Goal: Task Accomplishment & Management: Use online tool/utility

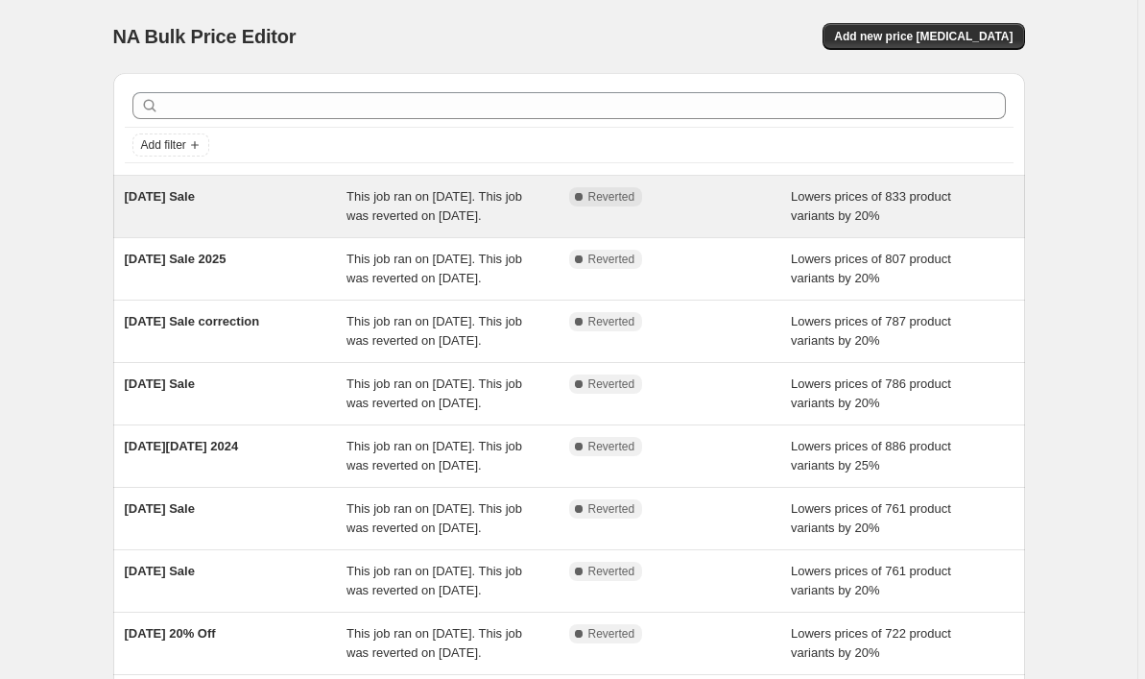
click at [281, 198] on div "Independence Day Sale" at bounding box center [236, 206] width 223 height 38
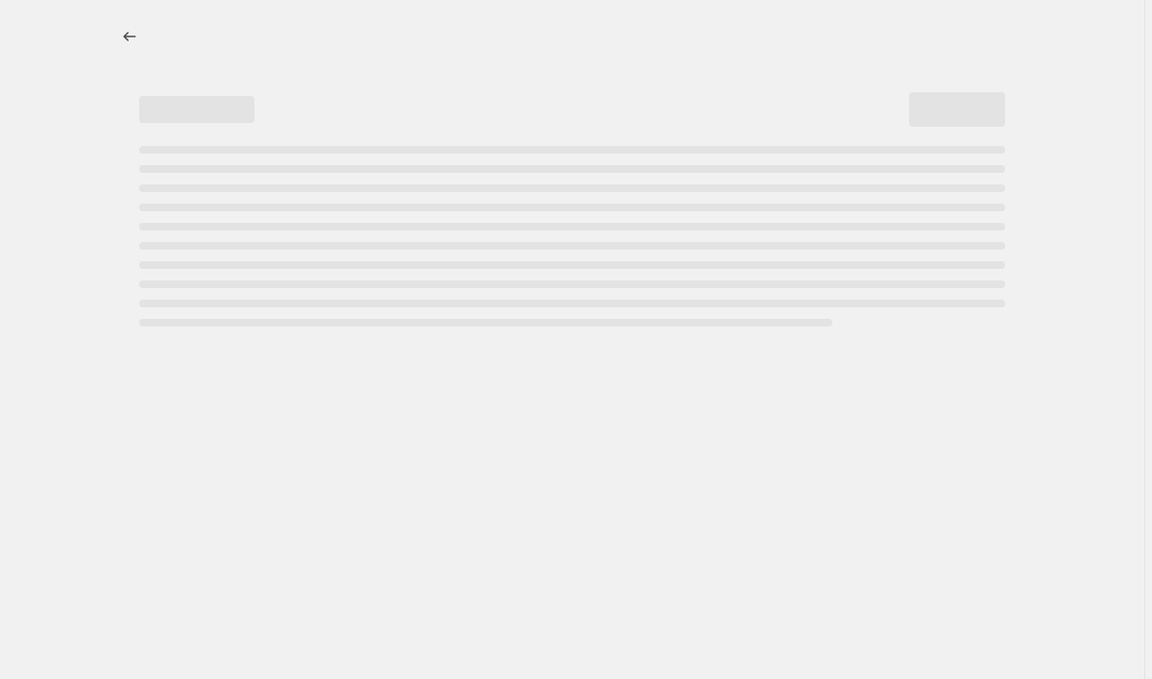
select select "percentage"
select select "no_change"
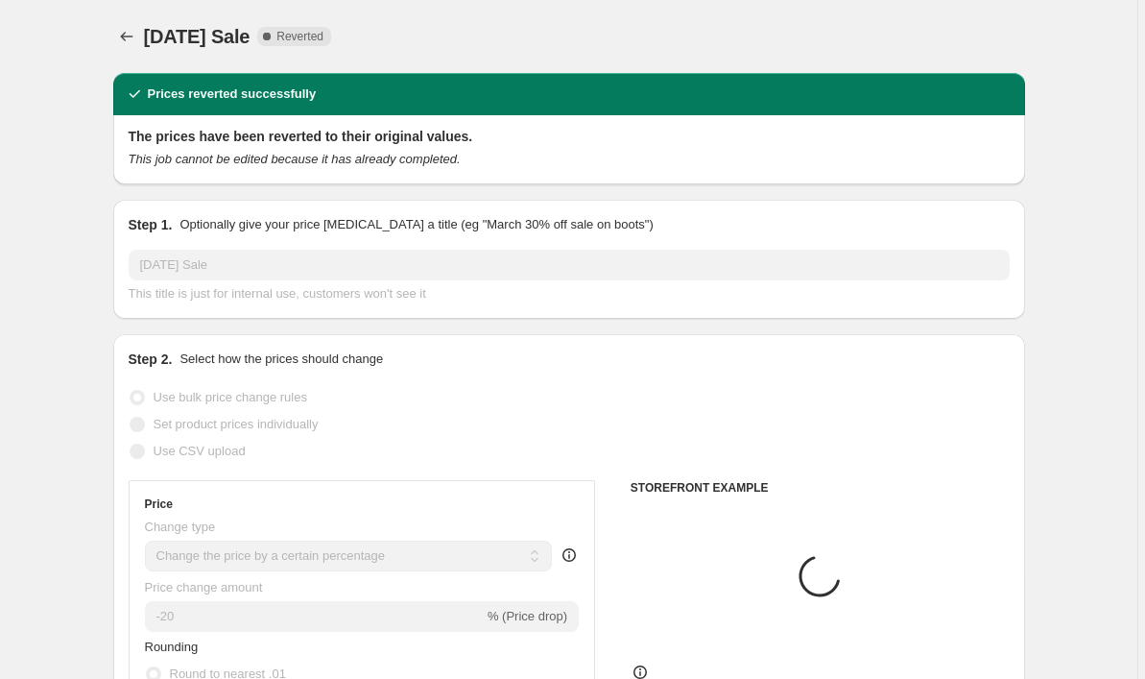
select select "tag"
click at [127, 28] on icon "Price change jobs" at bounding box center [126, 36] width 19 height 19
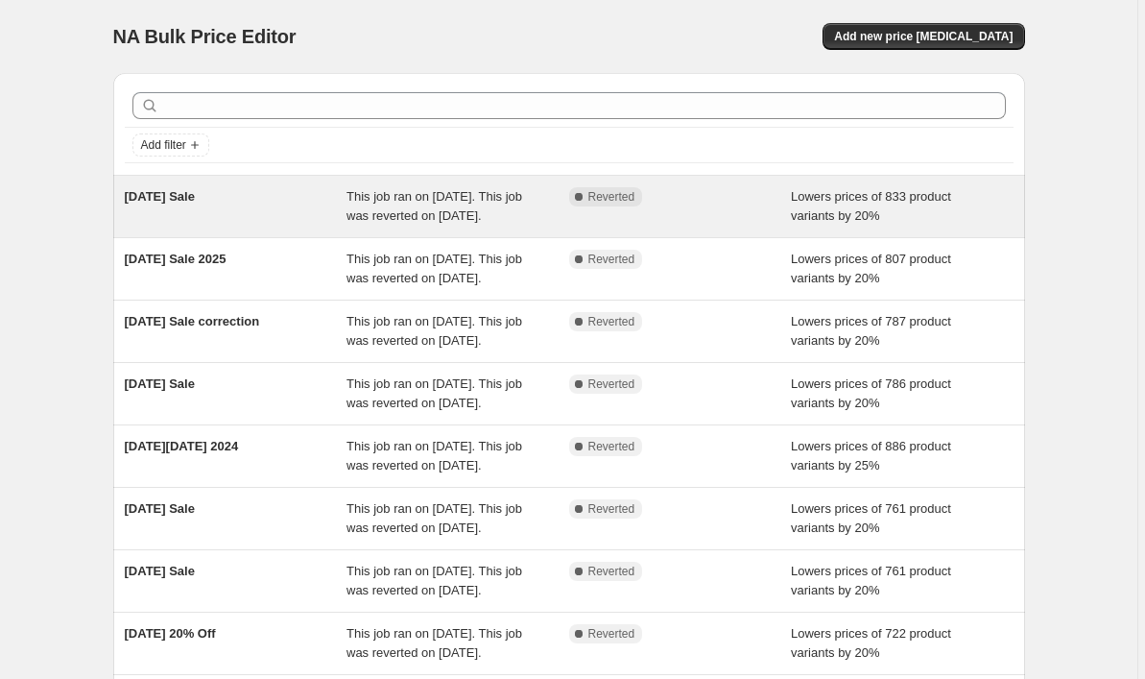
click at [170, 226] on div "Independence Day Sale" at bounding box center [236, 206] width 223 height 38
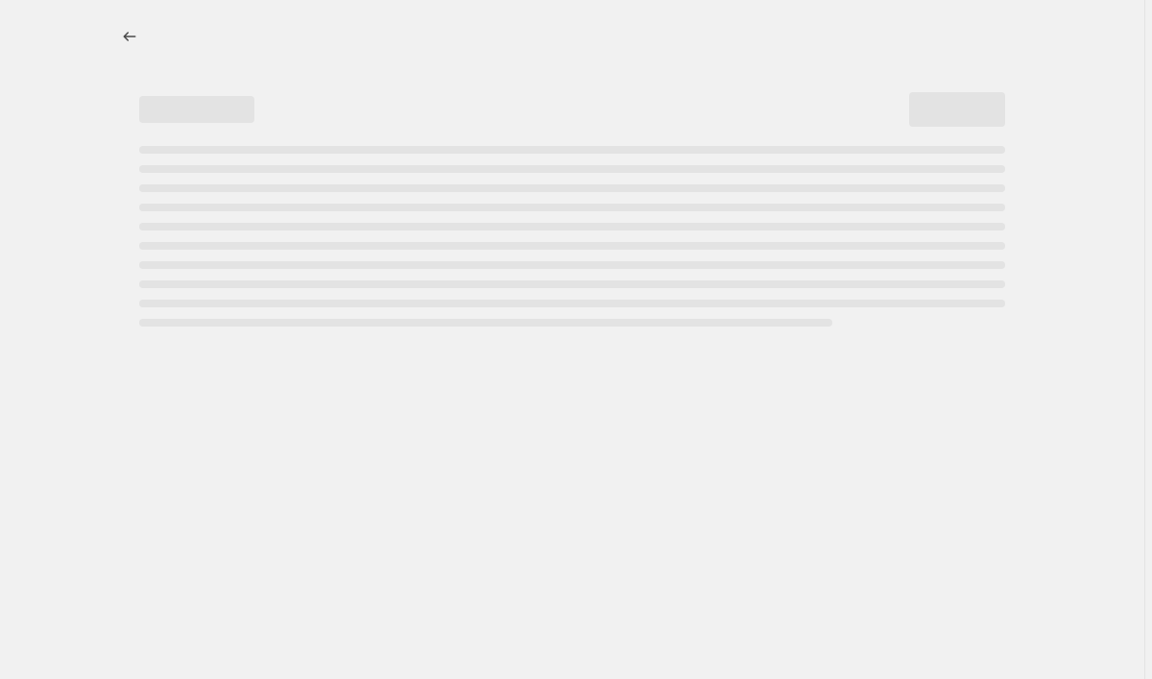
select select "percentage"
select select "no_change"
select select "tag"
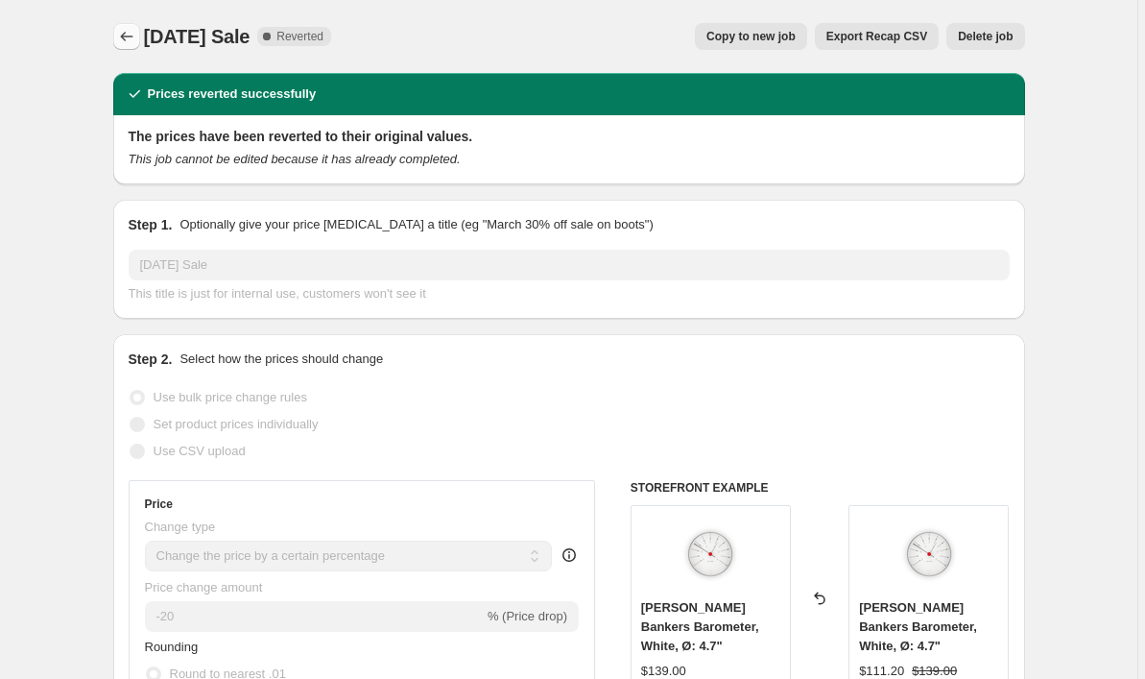
click at [124, 36] on icon "Price change jobs" at bounding box center [126, 36] width 19 height 19
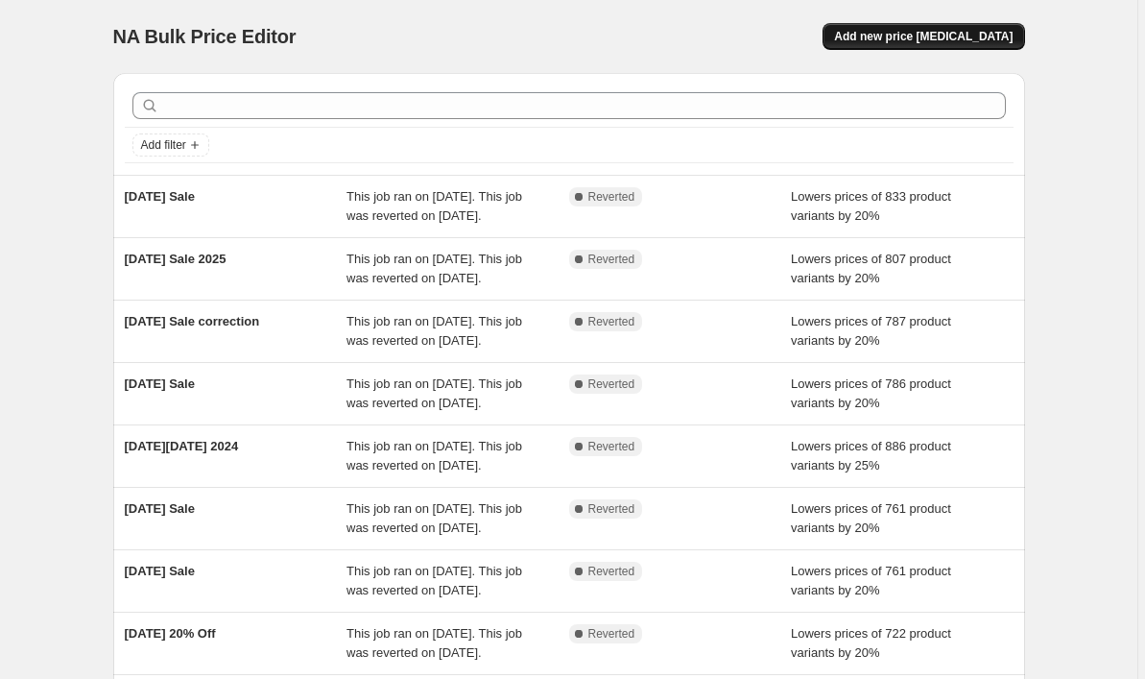
click at [967, 30] on span "Add new price change job" at bounding box center [923, 36] width 179 height 15
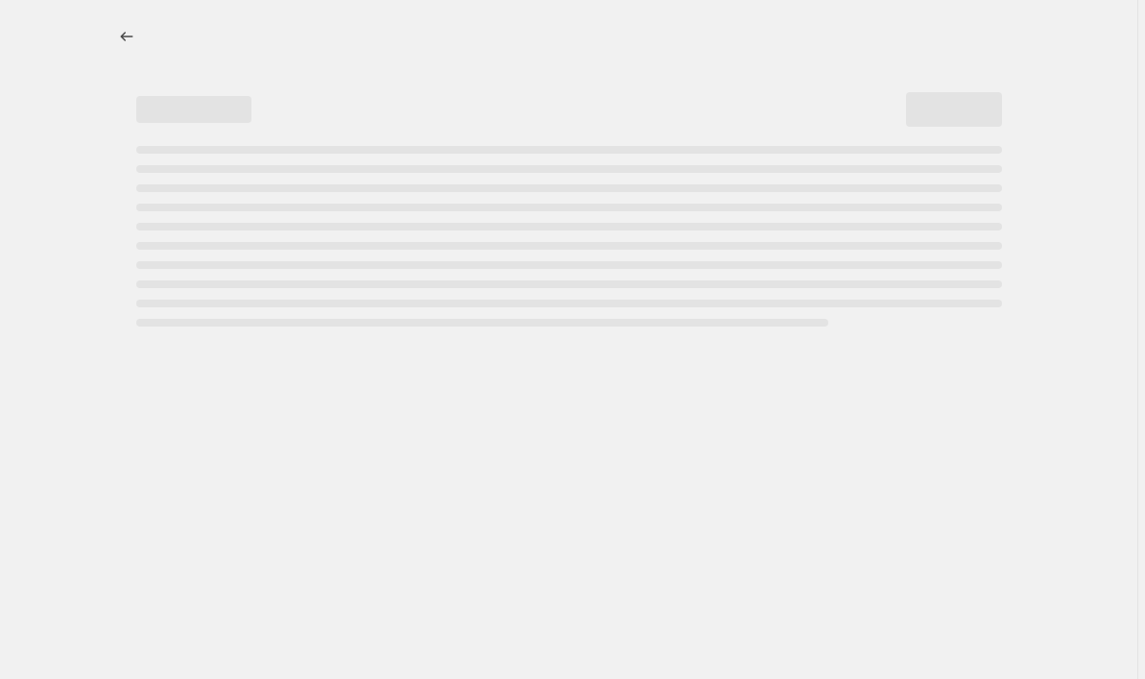
select select "percentage"
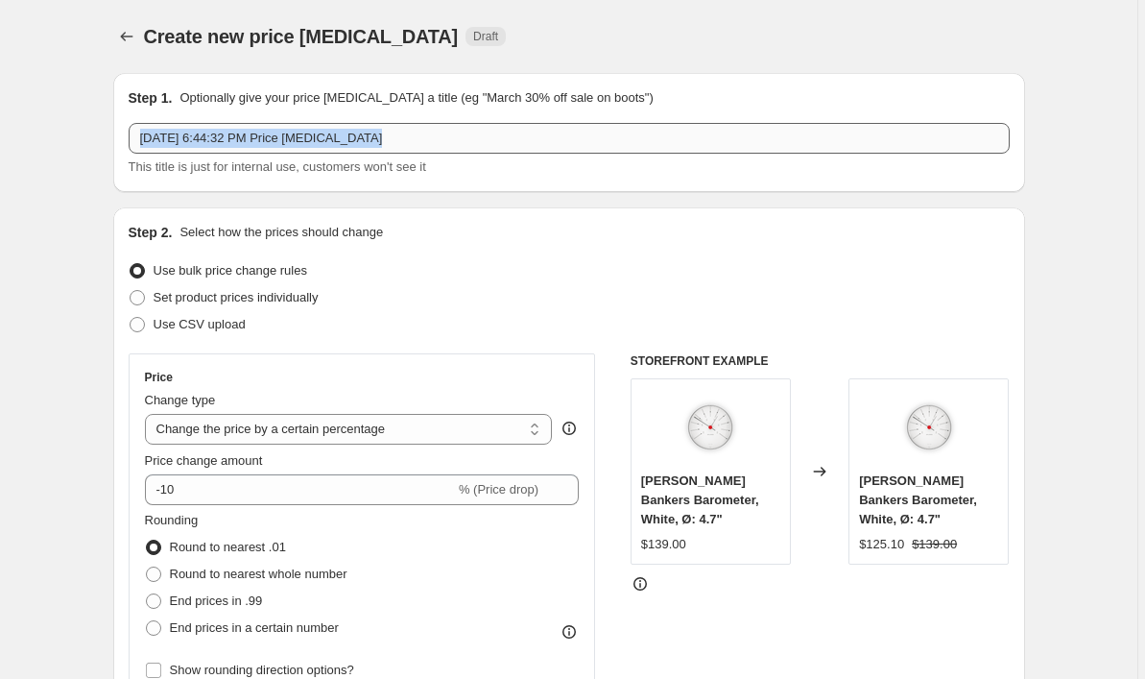
click at [538, 123] on div "Step 1. Optionally give your price change job a title (eg "March 30% off sale o…" at bounding box center [569, 132] width 881 height 88
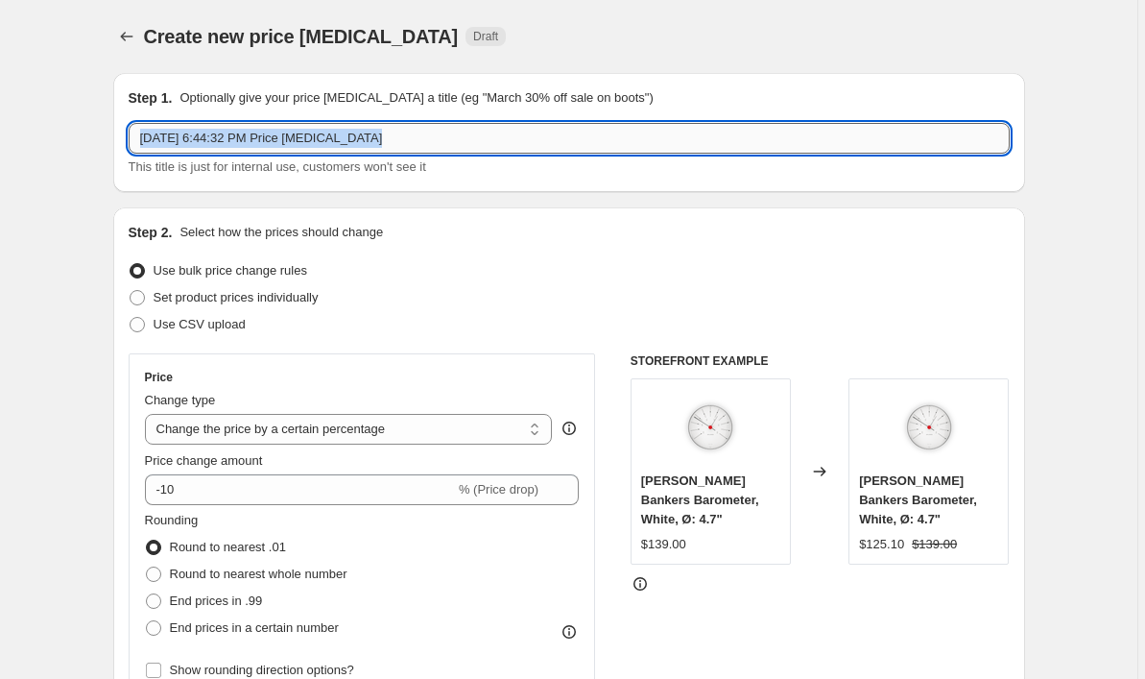
click at [538, 123] on input "Aug 27, 2025 at 6:44:32 PM Price change job" at bounding box center [569, 138] width 881 height 31
click at [538, 144] on input "Aug 27, 2025 at 6:44:32 PM Price change job" at bounding box center [569, 138] width 881 height 31
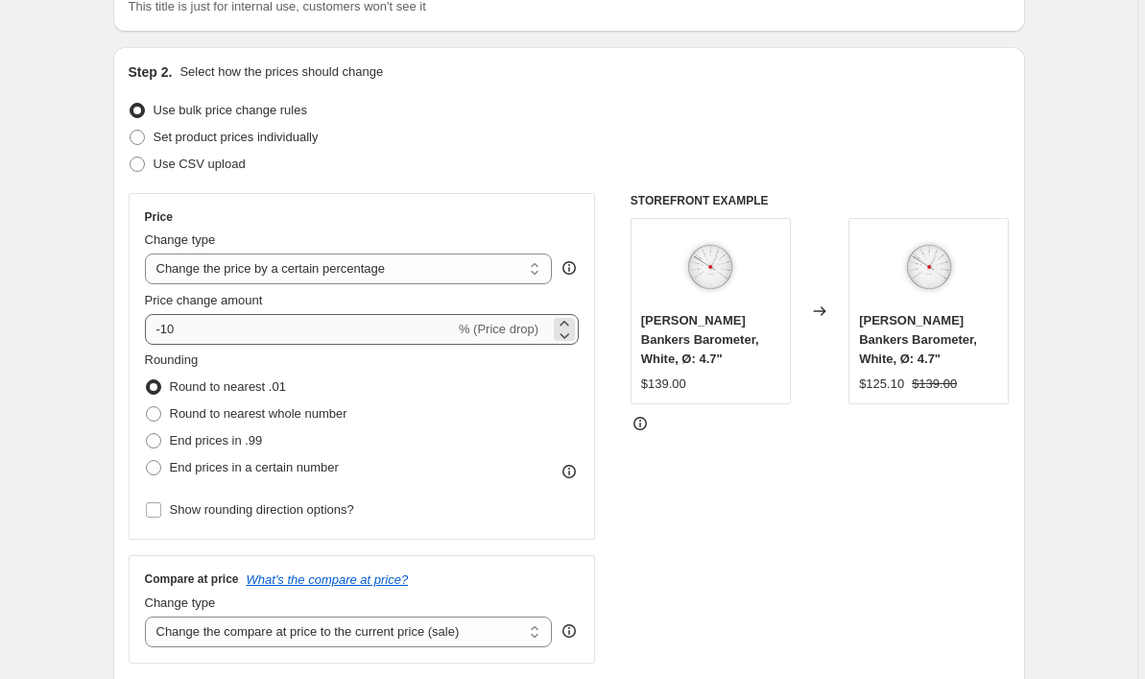
type input "Labor Day Sale 2025"
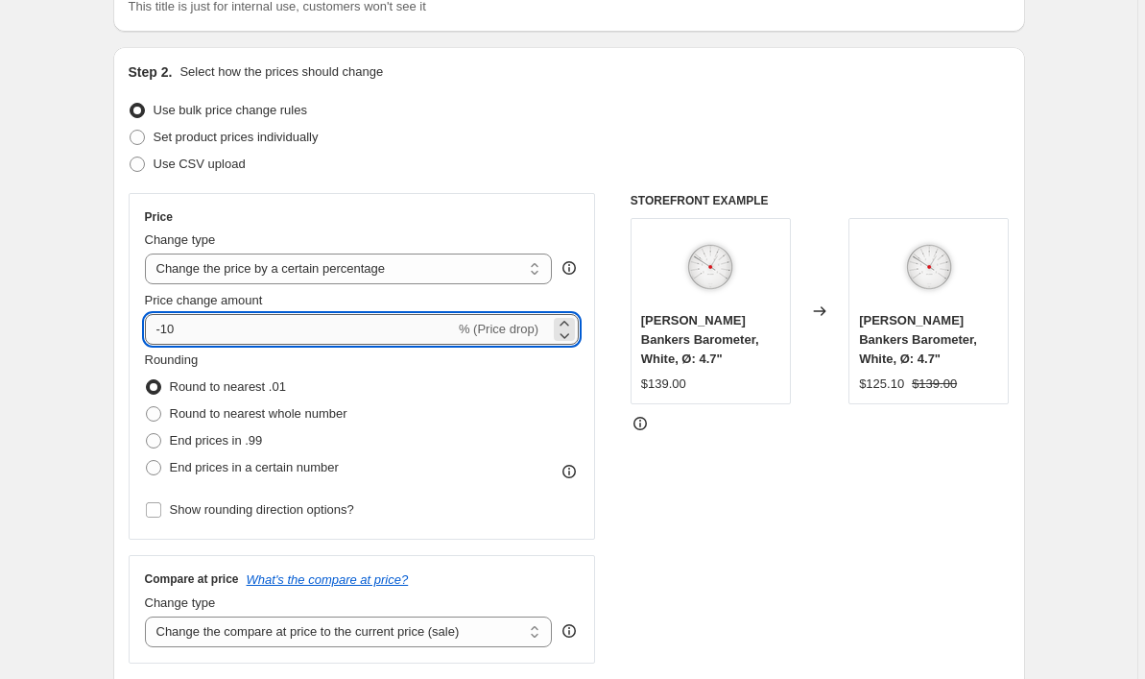
click at [340, 325] on input "-10" at bounding box center [300, 329] width 310 height 31
type input "-1"
type input "-20"
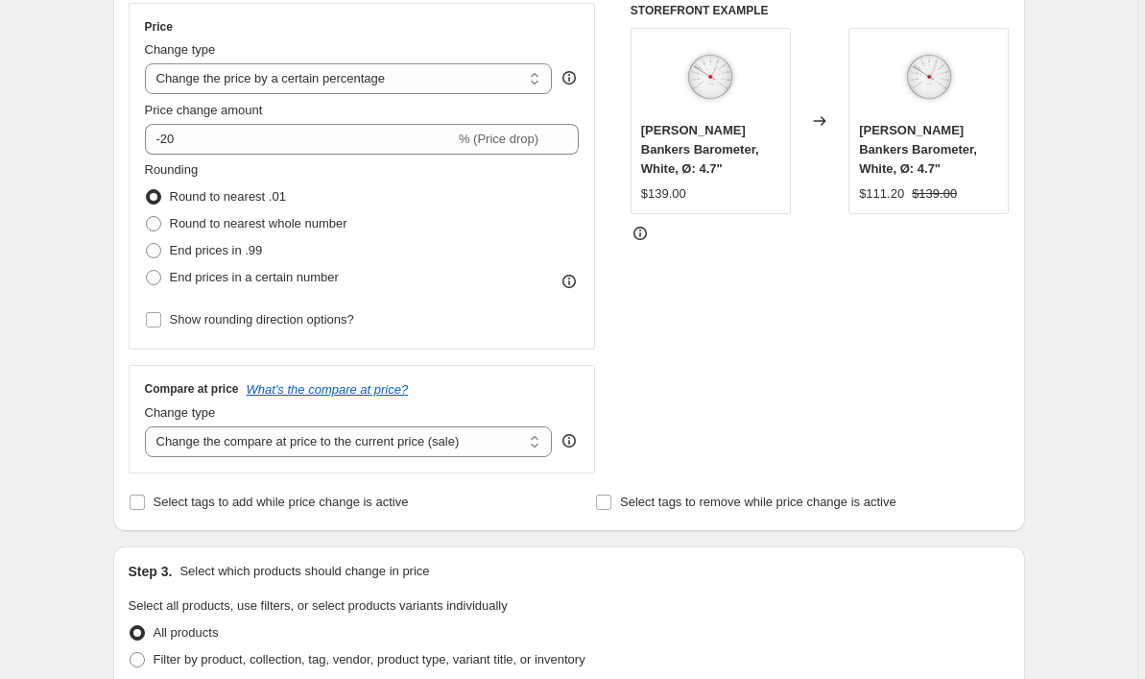
scroll to position [382, 0]
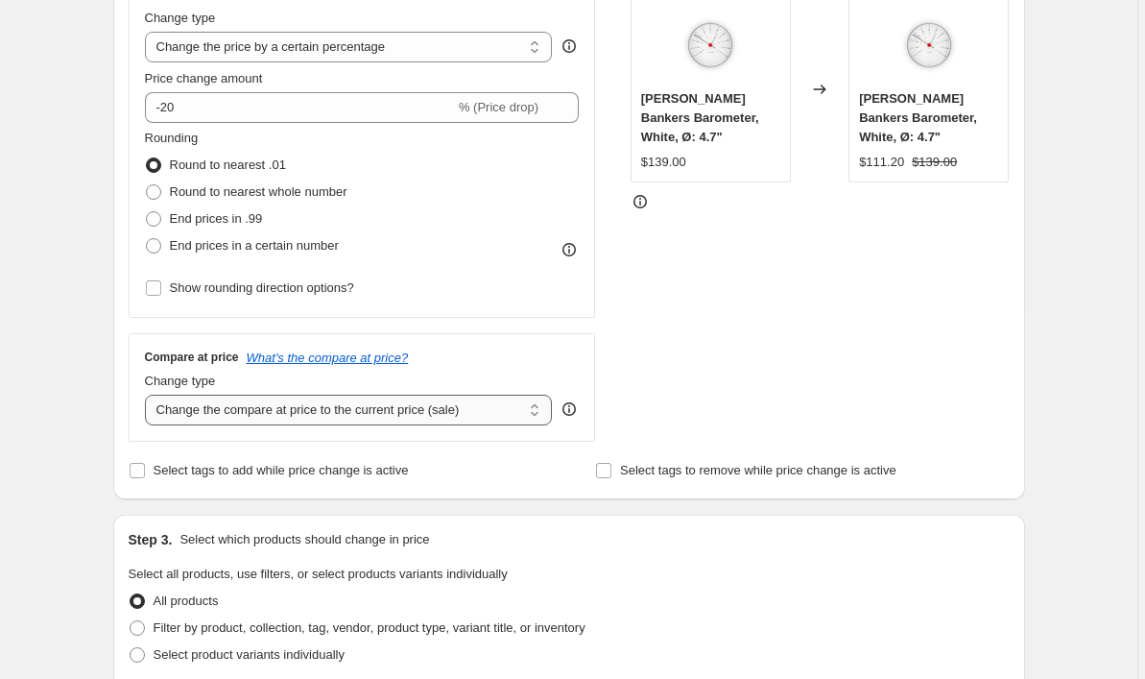
select select "no_change"
click at [259, 472] on span "Select tags to add while price change is active" at bounding box center [281, 470] width 255 height 14
click at [145, 472] on input "Select tags to add while price change is active" at bounding box center [137, 470] width 15 height 15
checkbox input "true"
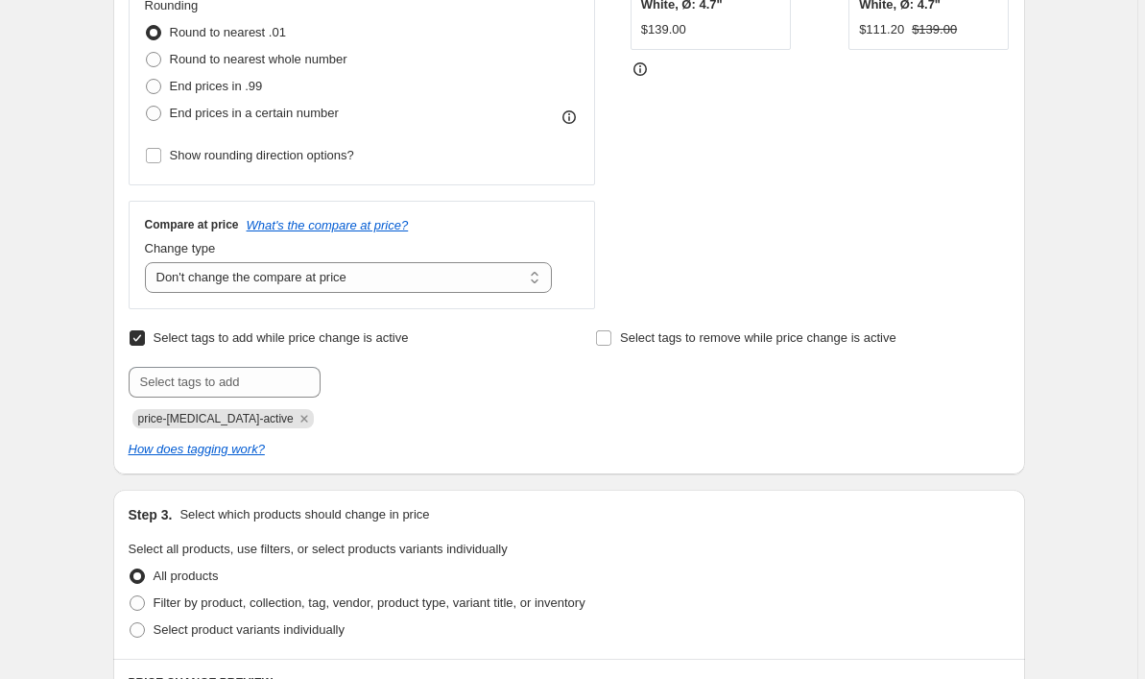
scroll to position [524, 0]
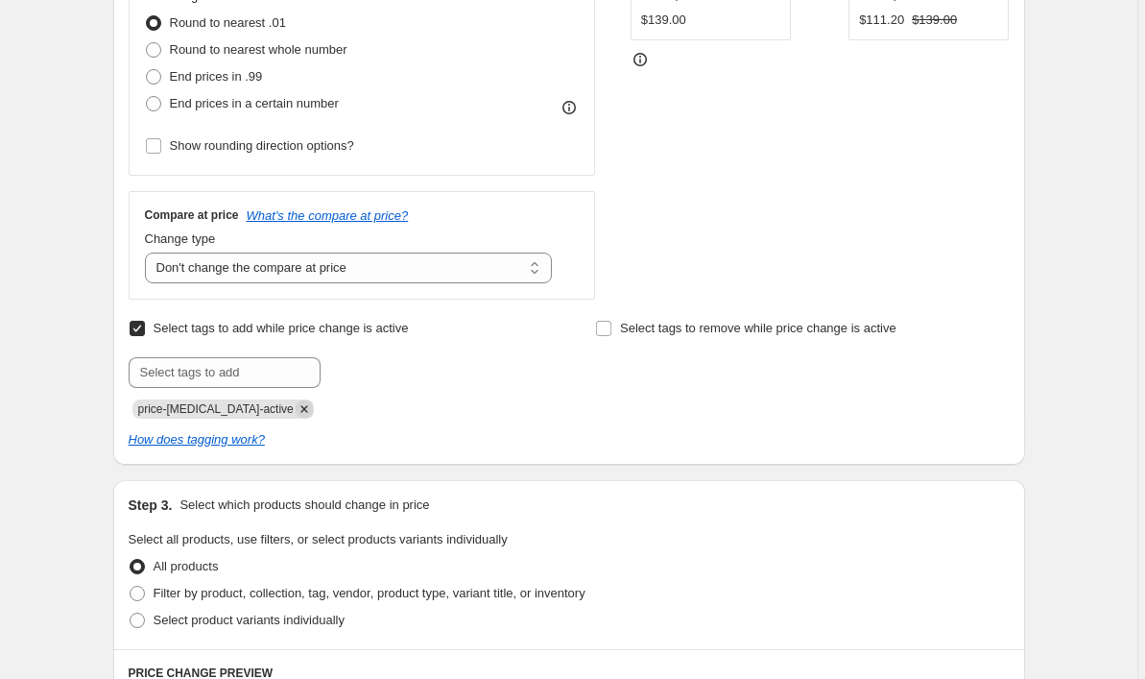
click at [296, 403] on icon "Remove price-change-job-active" at bounding box center [304, 408] width 17 height 17
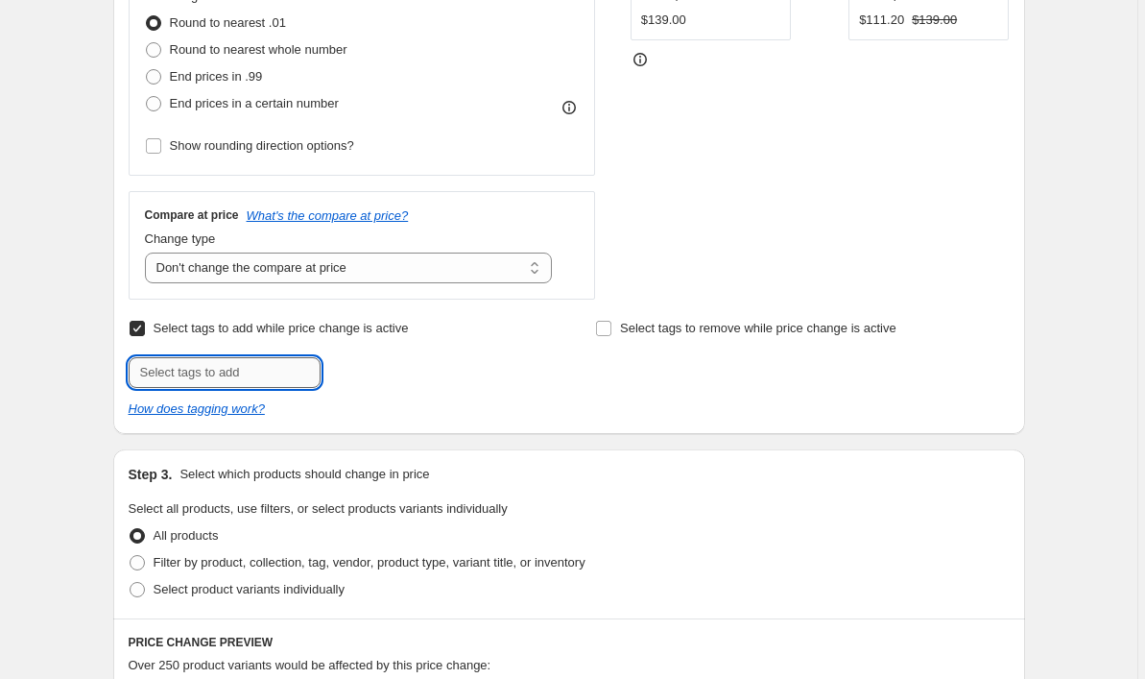
click at [286, 366] on input "text" at bounding box center [225, 372] width 192 height 31
type input "label__20% OFF"
click at [439, 372] on span "label__20% O..." at bounding box center [404, 370] width 84 height 13
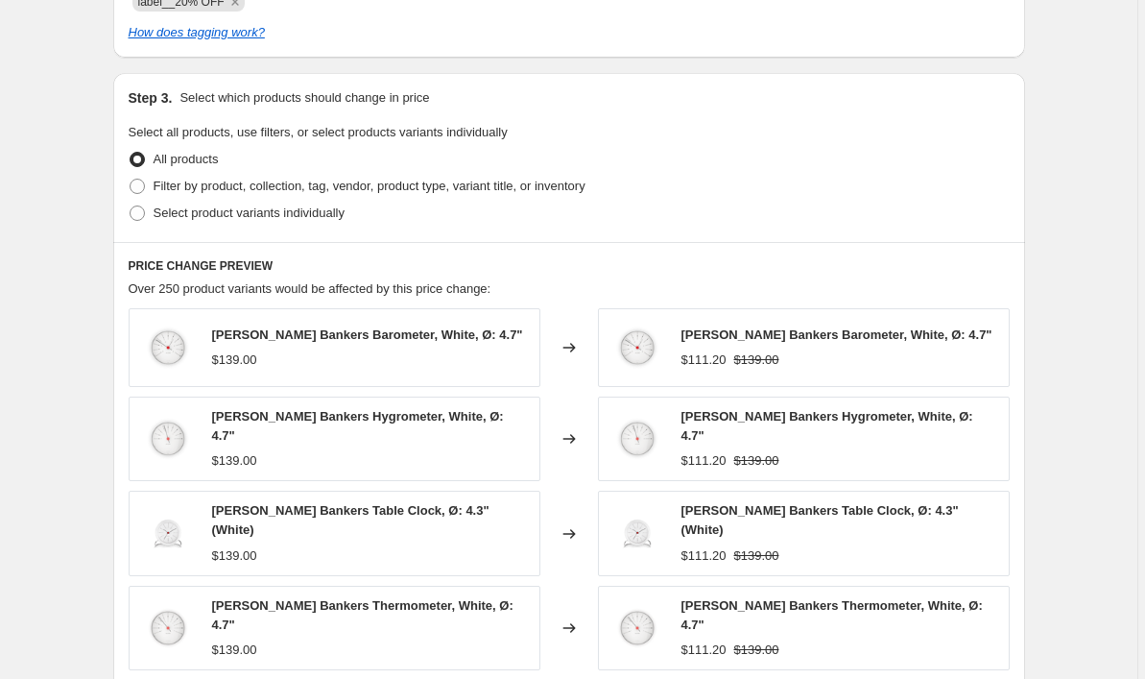
scroll to position [907, 0]
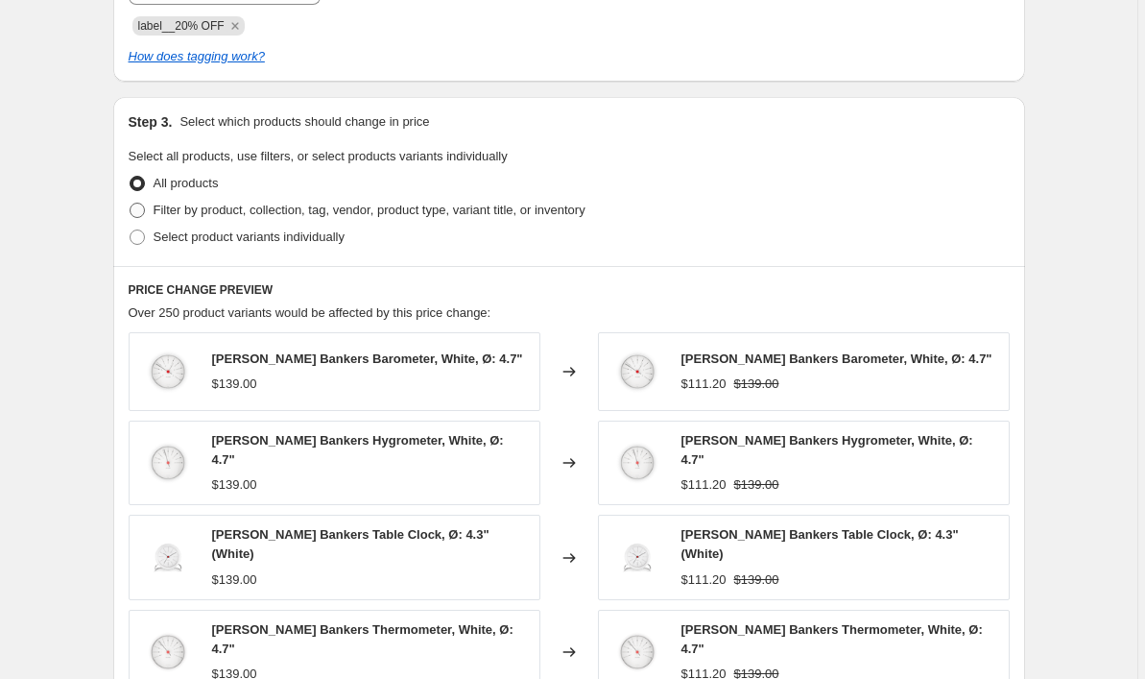
click at [280, 210] on span "Filter by product, collection, tag, vendor, product type, variant title, or inv…" at bounding box center [370, 210] width 432 height 14
click at [131, 203] on input "Filter by product, collection, tag, vendor, product type, variant title, or inv…" at bounding box center [130, 203] width 1 height 1
radio input "true"
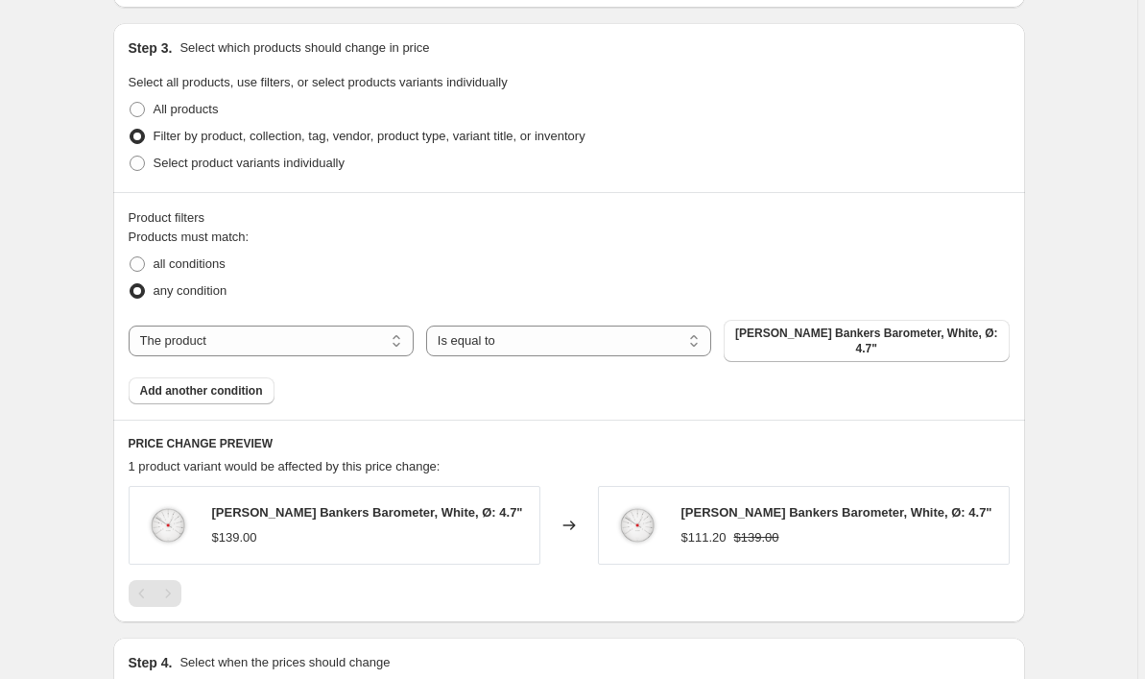
scroll to position [1001, 0]
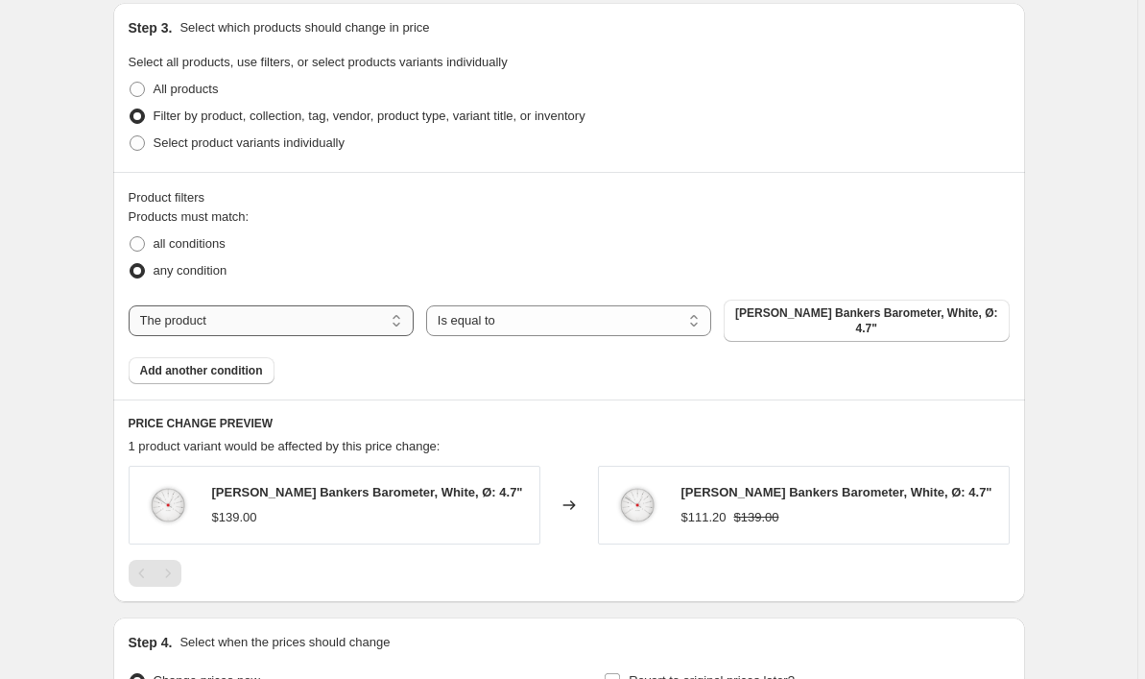
select select "tag"
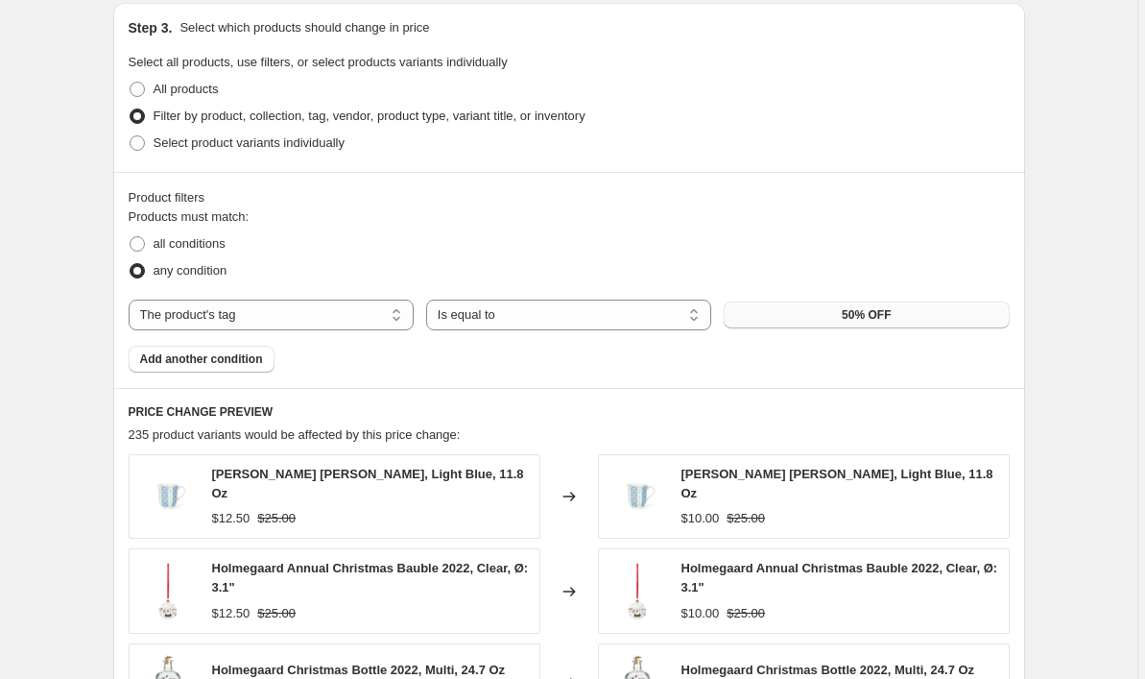
click at [816, 314] on button "50% OFF" at bounding box center [866, 314] width 285 height 27
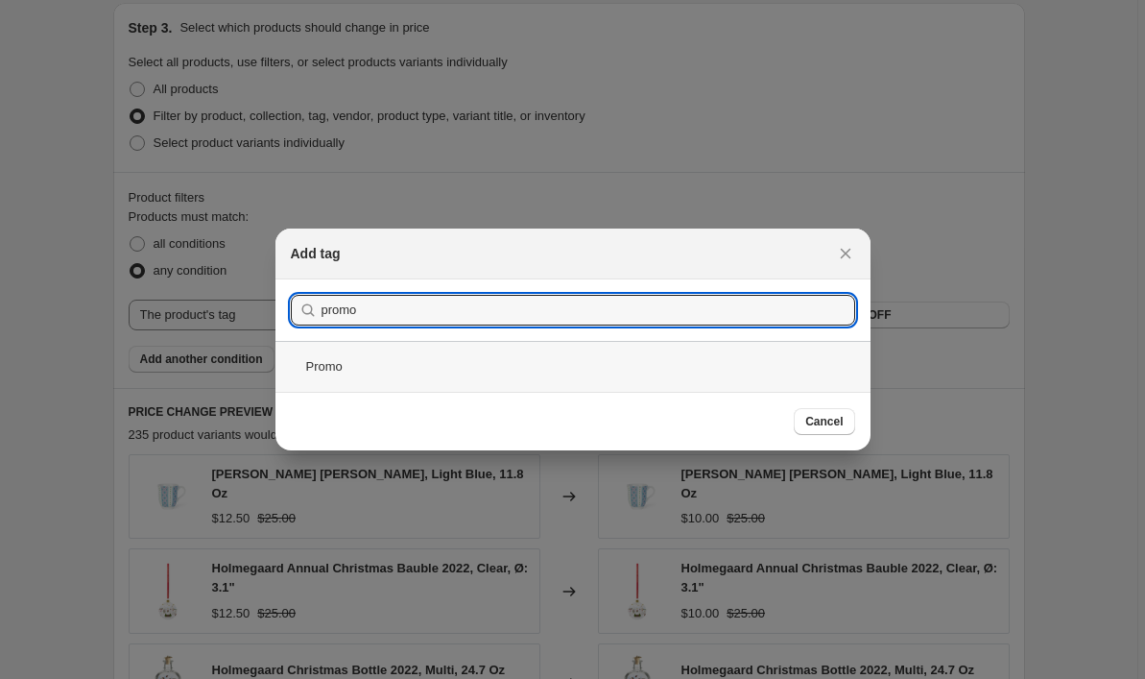
type input "promo"
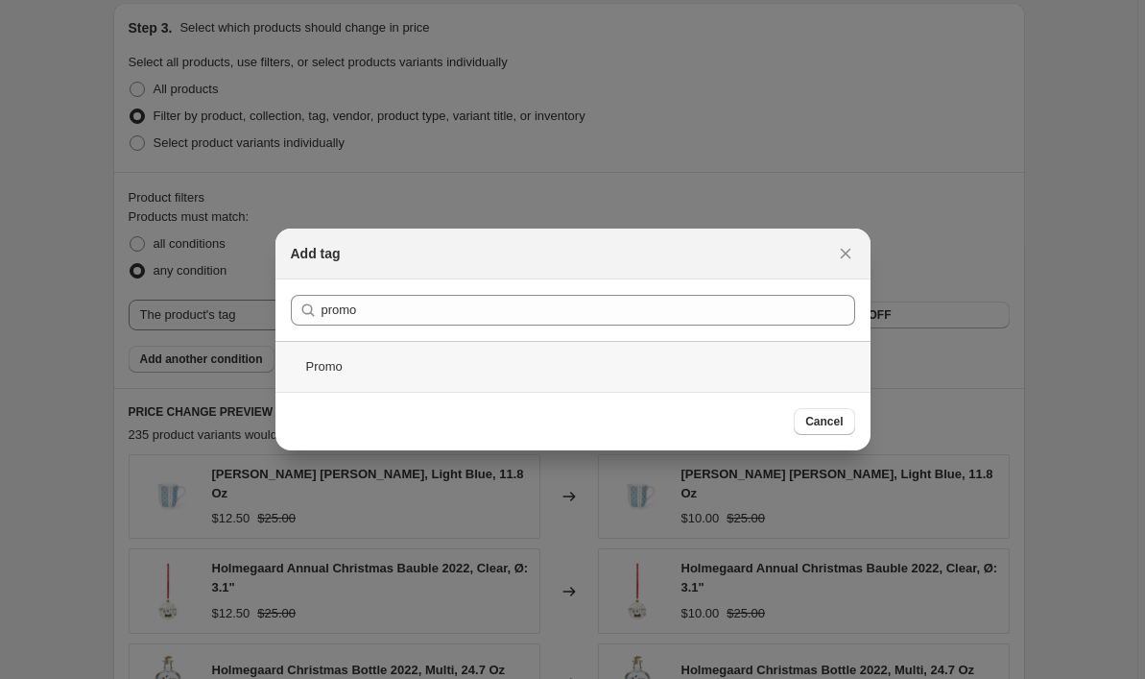
click at [431, 367] on div "Promo" at bounding box center [572, 366] width 595 height 51
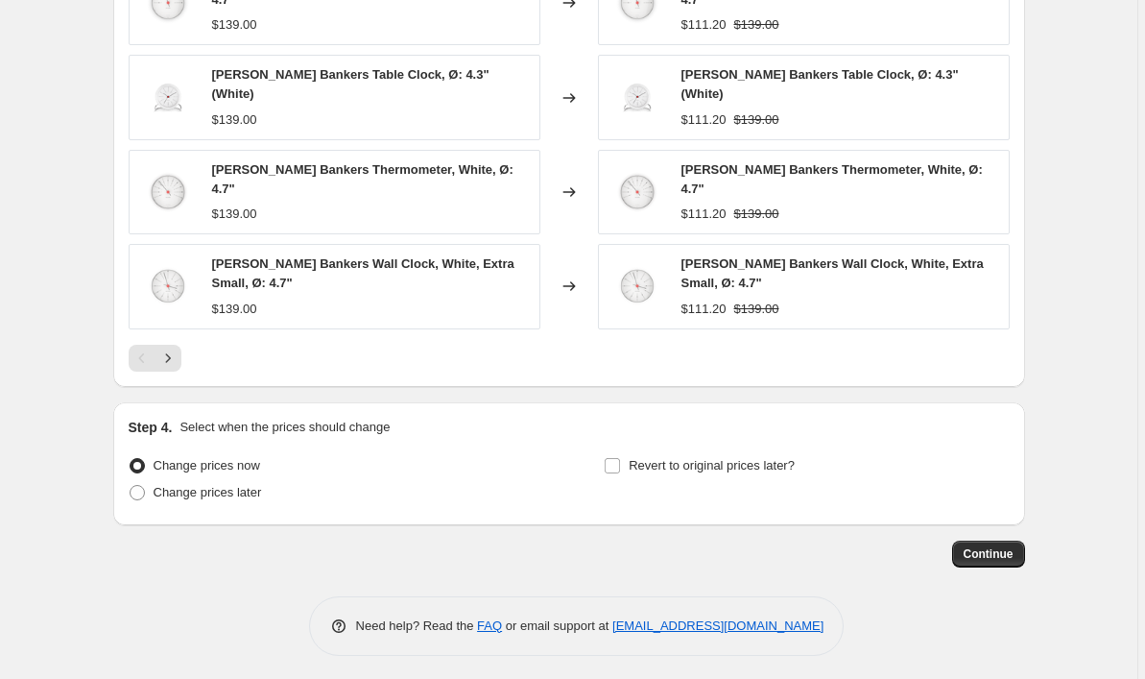
scroll to position [1582, 0]
click at [262, 486] on span "Change prices later" at bounding box center [208, 493] width 108 height 14
click at [131, 486] on input "Change prices later" at bounding box center [130, 486] width 1 height 1
radio input "true"
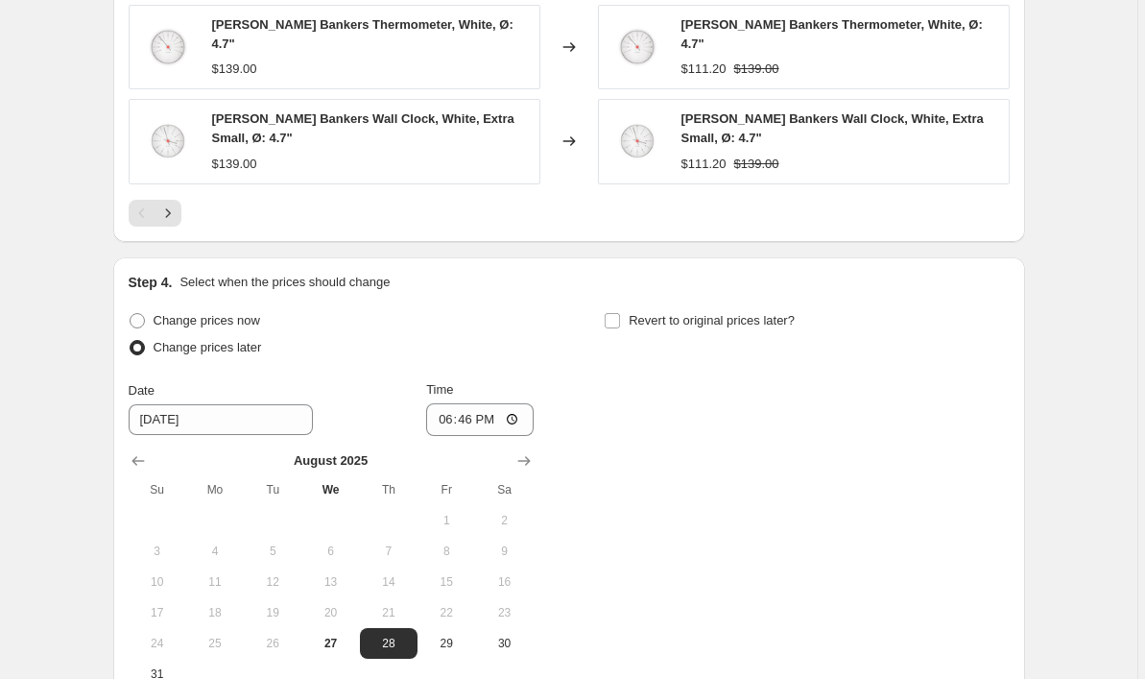
scroll to position [1827, 0]
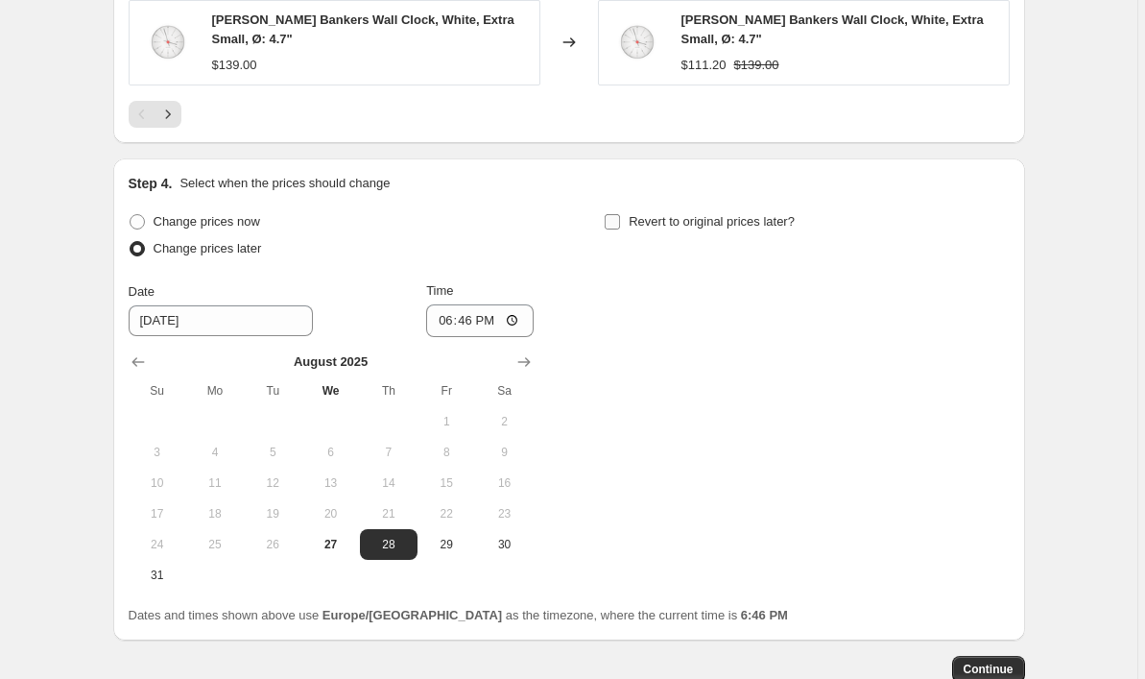
click at [700, 222] on span "Revert to original prices later?" at bounding box center [712, 221] width 166 height 14
click at [620, 222] on input "Revert to original prices later?" at bounding box center [612, 221] width 15 height 15
checkbox input "true"
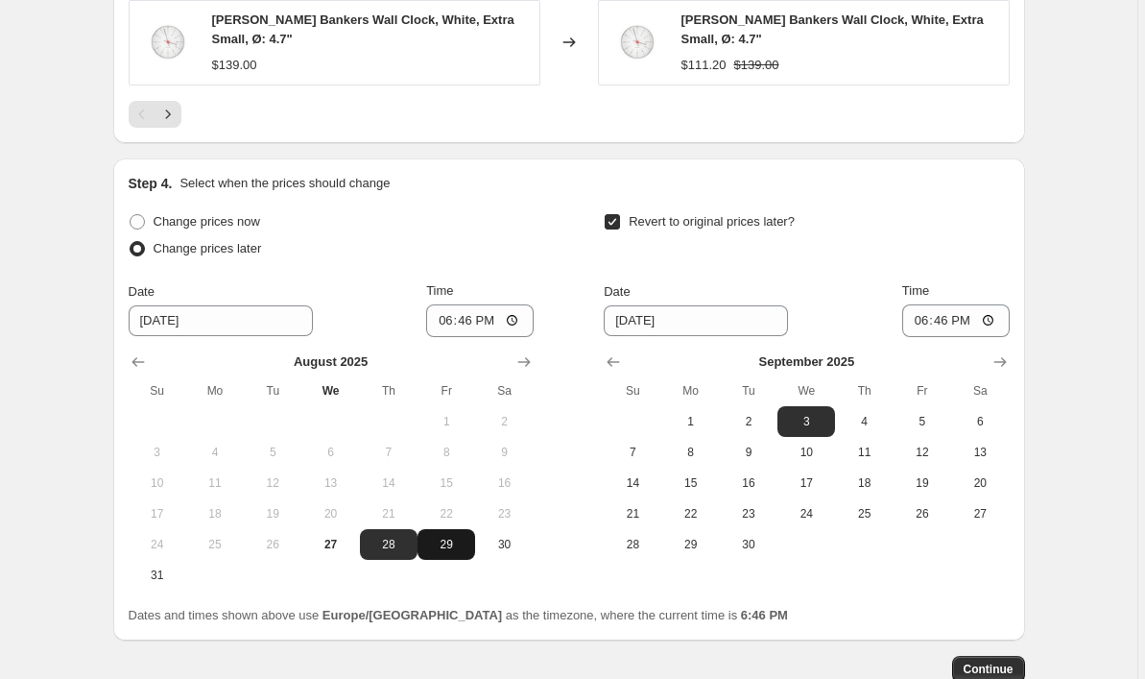
click at [449, 537] on span "29" at bounding box center [446, 544] width 42 height 15
type input "8/29/2025"
click at [490, 315] on input "18:46" at bounding box center [480, 320] width 108 height 33
click at [512, 315] on input "18:46" at bounding box center [480, 320] width 108 height 33
click at [465, 304] on input "18:46" at bounding box center [480, 320] width 108 height 33
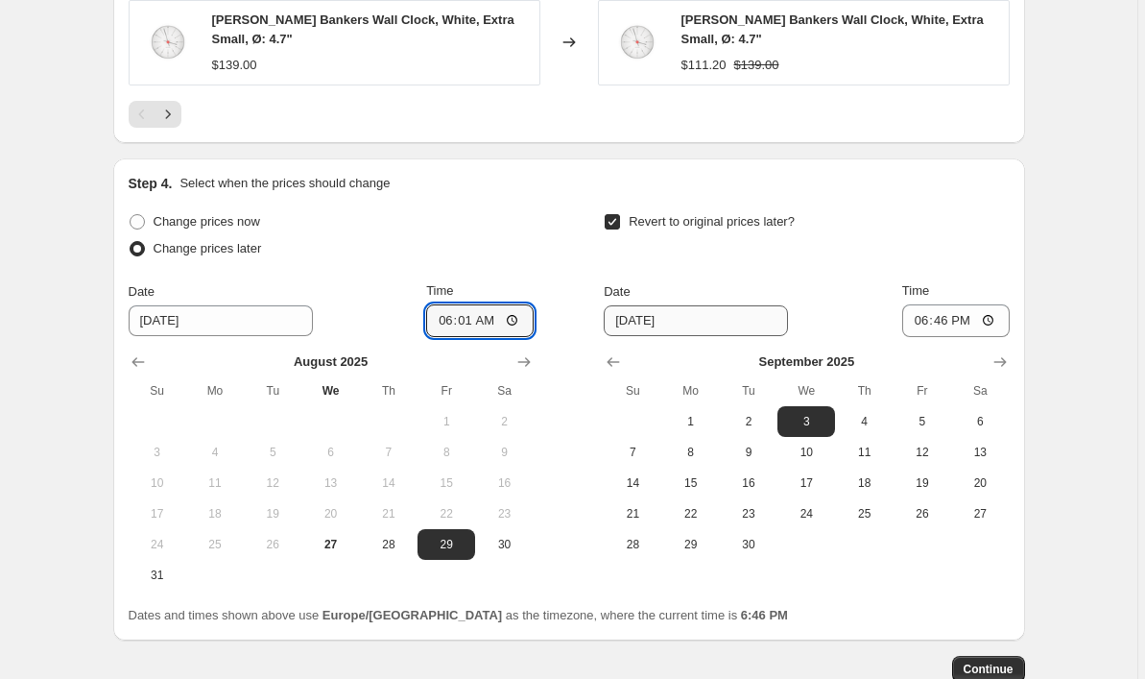
type input "06:01"
click at [701, 313] on input "9/3/2025" at bounding box center [696, 320] width 184 height 31
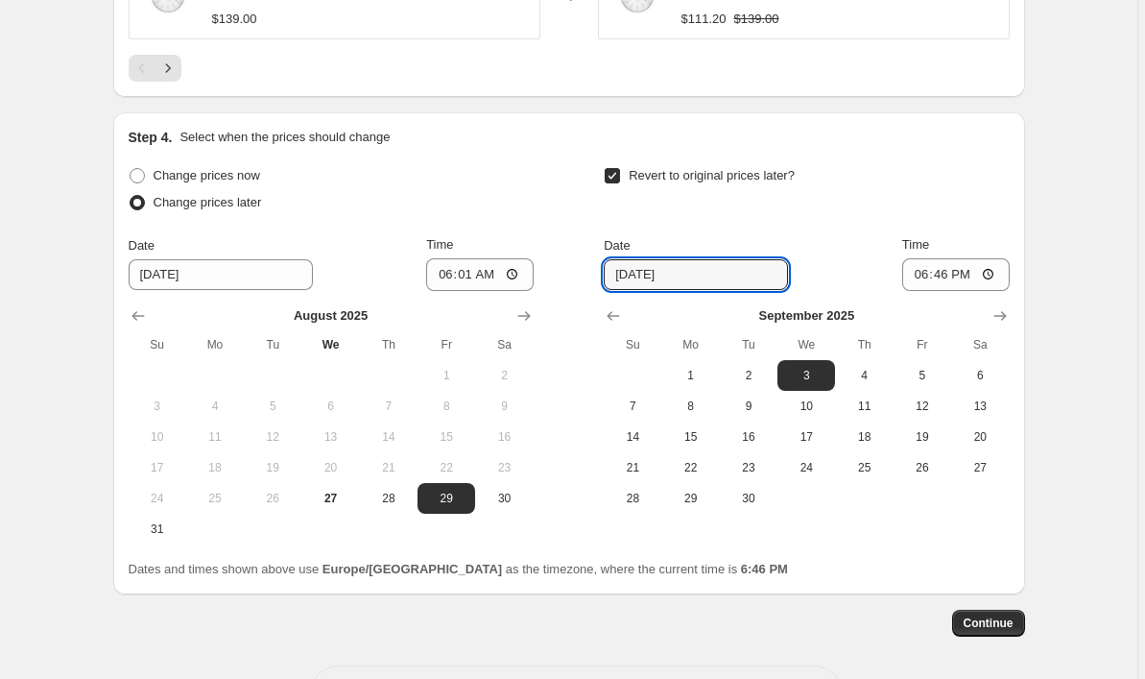
scroll to position [1891, 0]
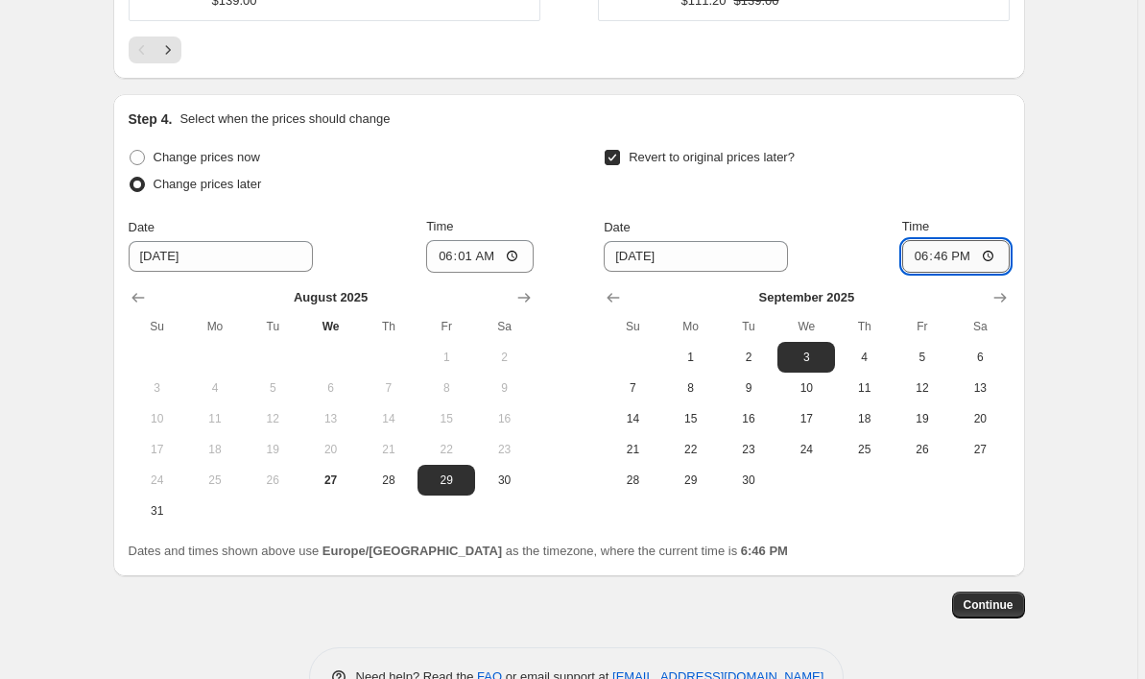
click at [939, 252] on input "18:46" at bounding box center [956, 256] width 108 height 33
type input "09:01"
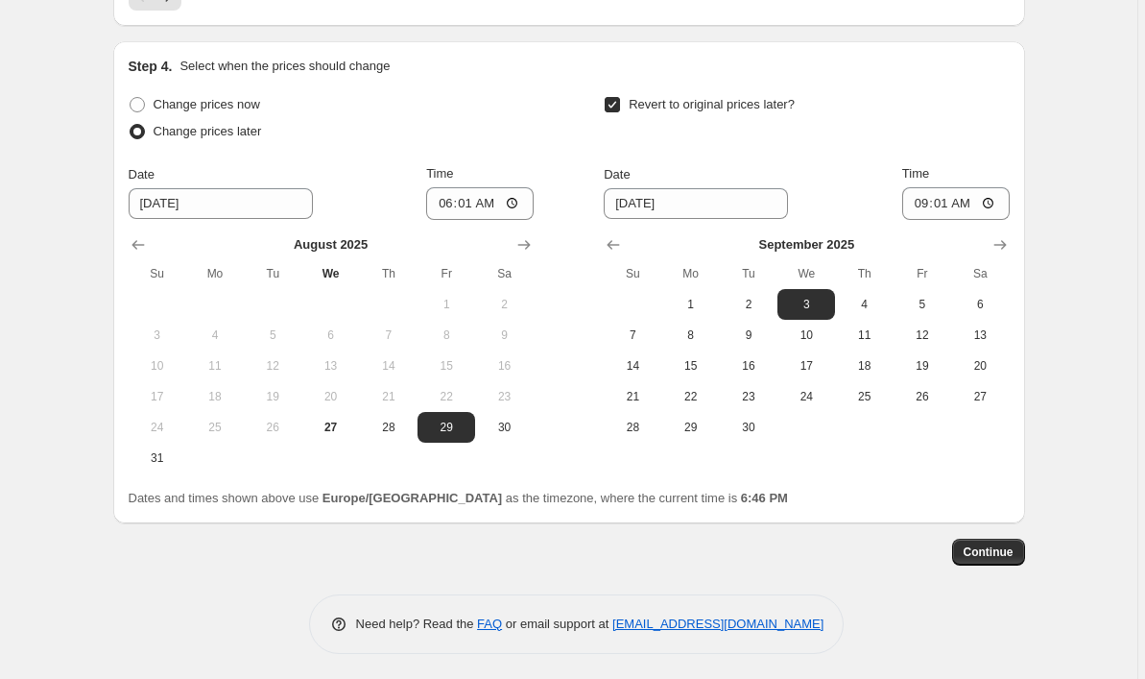
scroll to position [1943, 0]
click at [986, 545] on span "Continue" at bounding box center [989, 552] width 50 height 15
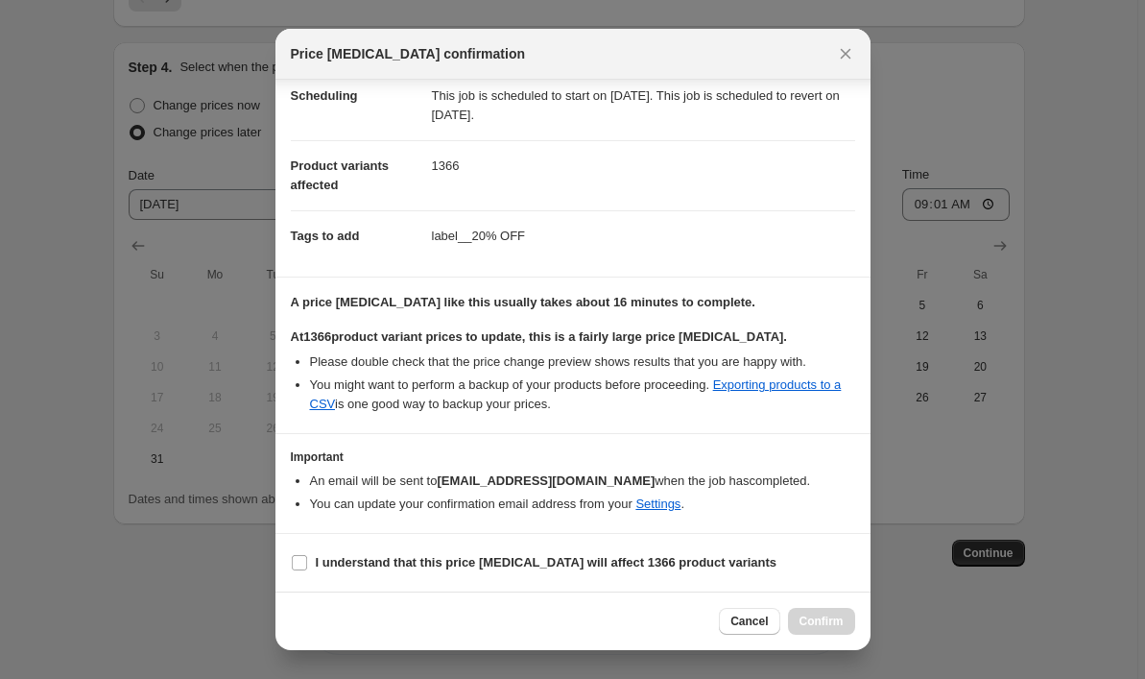
scroll to position [164, 0]
click at [601, 556] on b "I understand that this price change job will affect 1366 product variants" at bounding box center [547, 562] width 462 height 14
click at [307, 556] on input "I understand that this price change job will affect 1366 product variants" at bounding box center [299, 562] width 15 height 15
checkbox input "true"
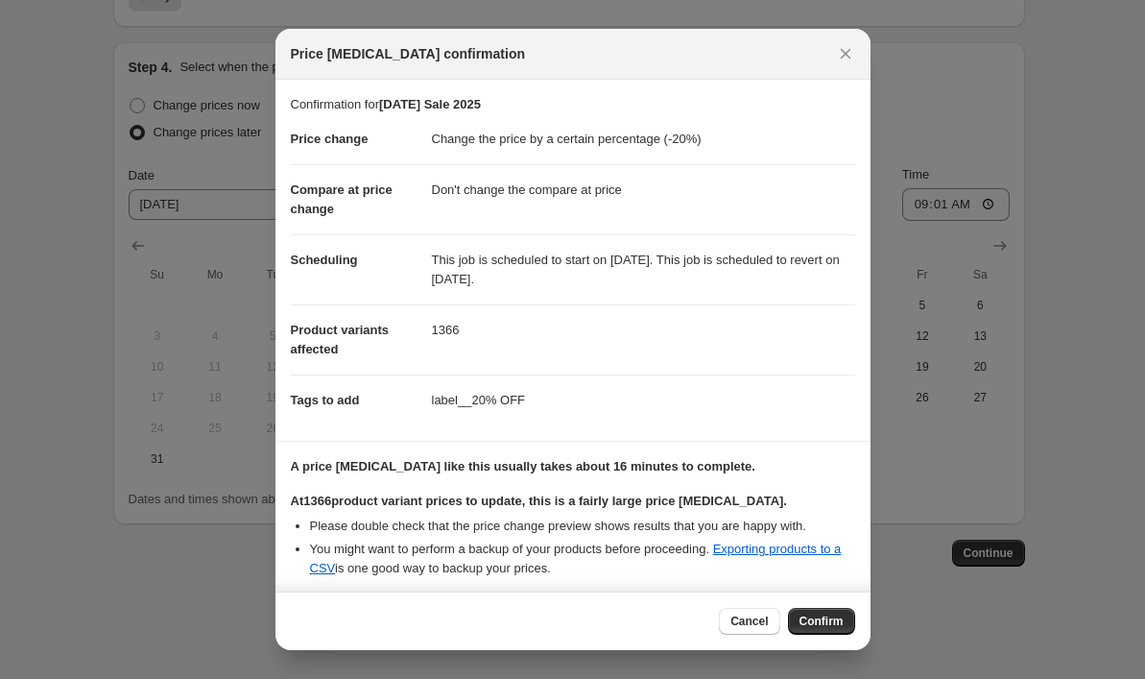
scroll to position [0, 0]
click at [835, 621] on span "Confirm" at bounding box center [822, 620] width 44 height 15
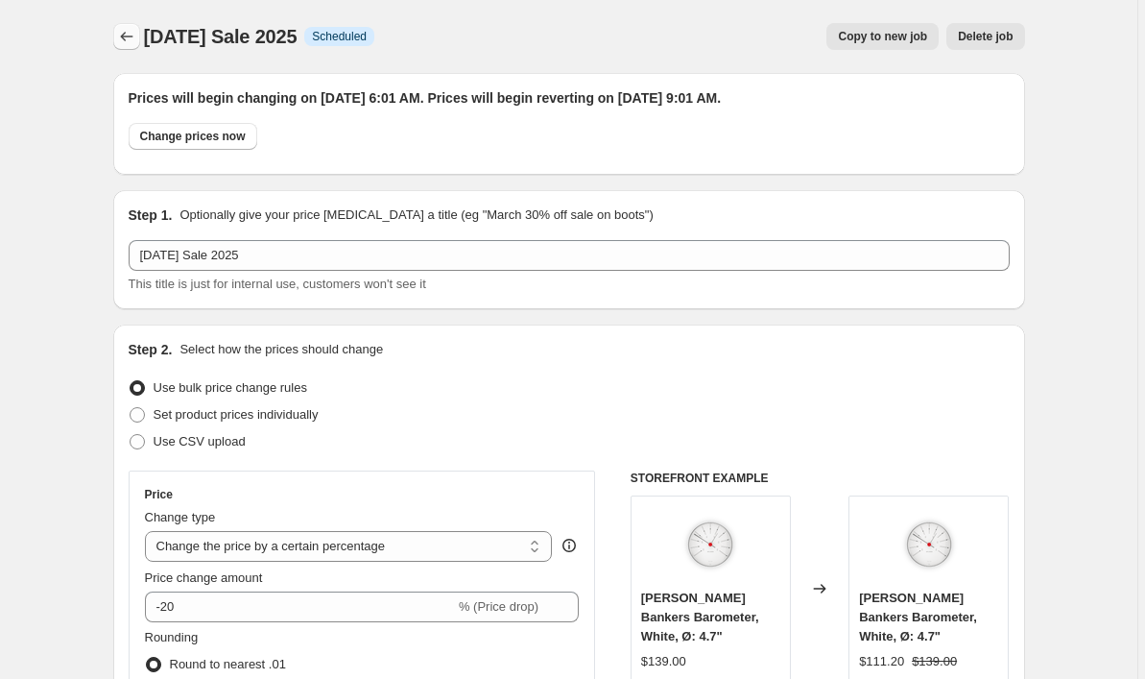
click at [129, 36] on icon "Price change jobs" at bounding box center [126, 36] width 19 height 19
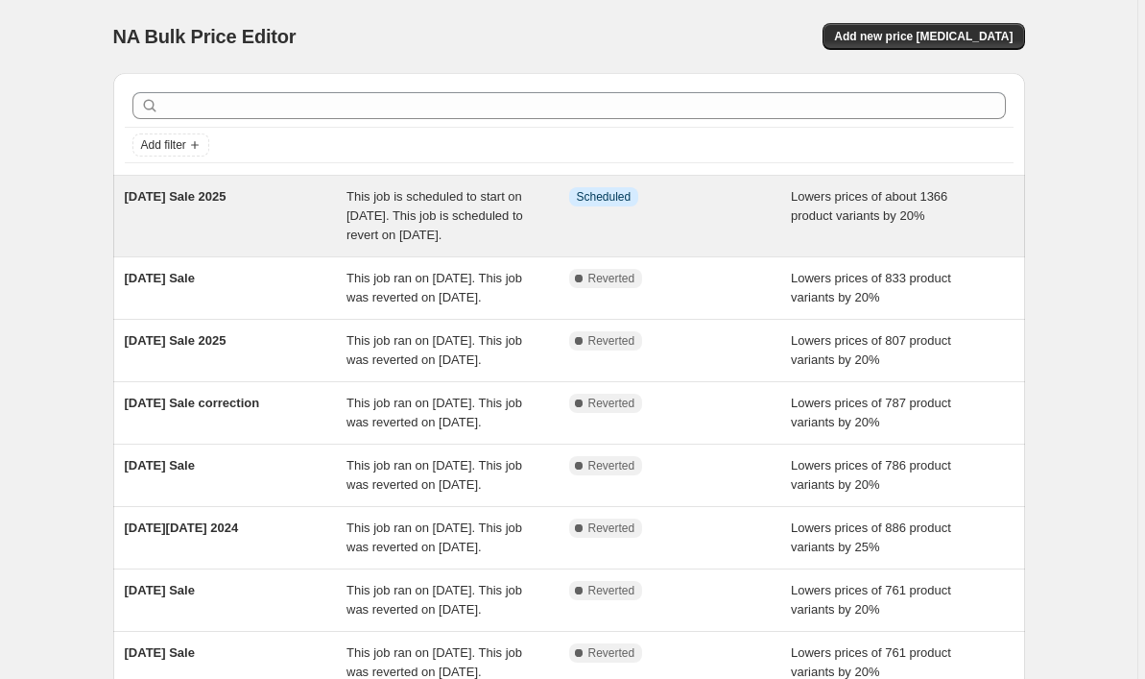
click at [431, 226] on div "This job is scheduled to start on August 29, 2025. This job is scheduled to rev…" at bounding box center [457, 216] width 223 height 58
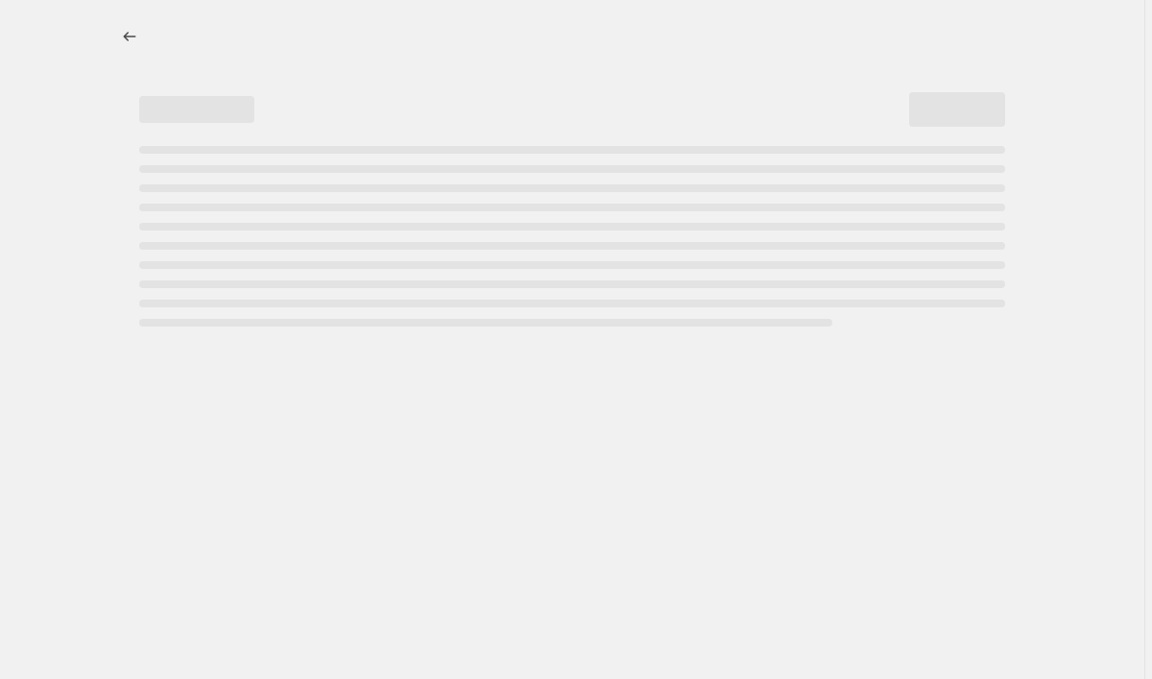
select select "percentage"
select select "no_change"
select select "tag"
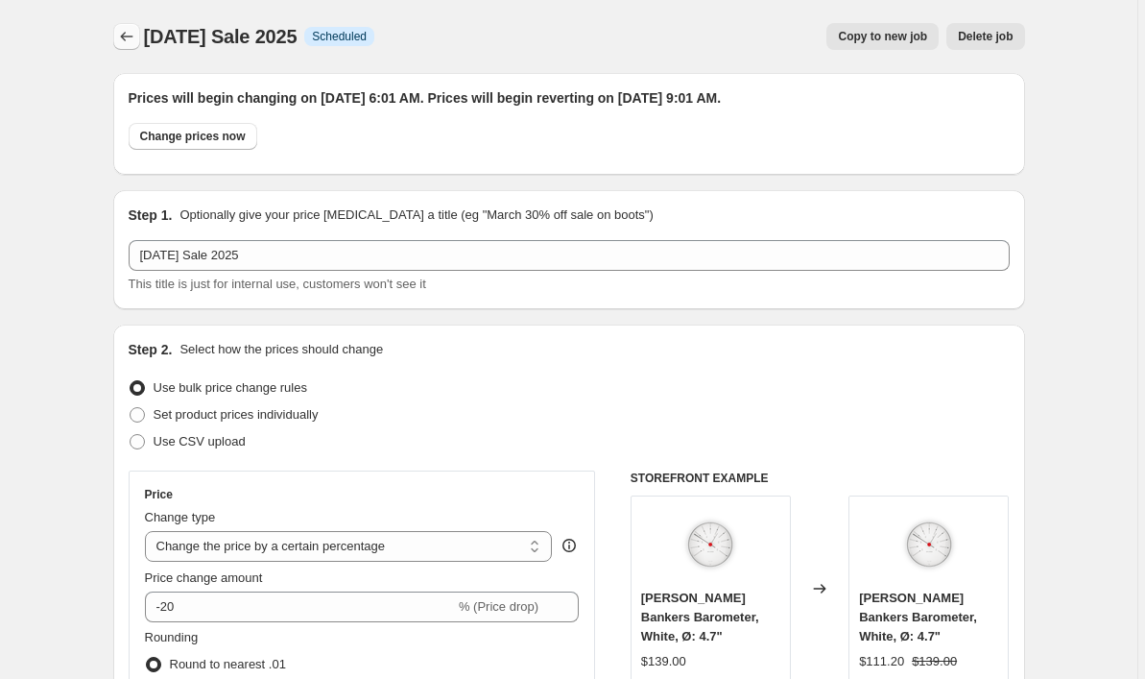
click at [136, 37] on icon "Price change jobs" at bounding box center [126, 36] width 19 height 19
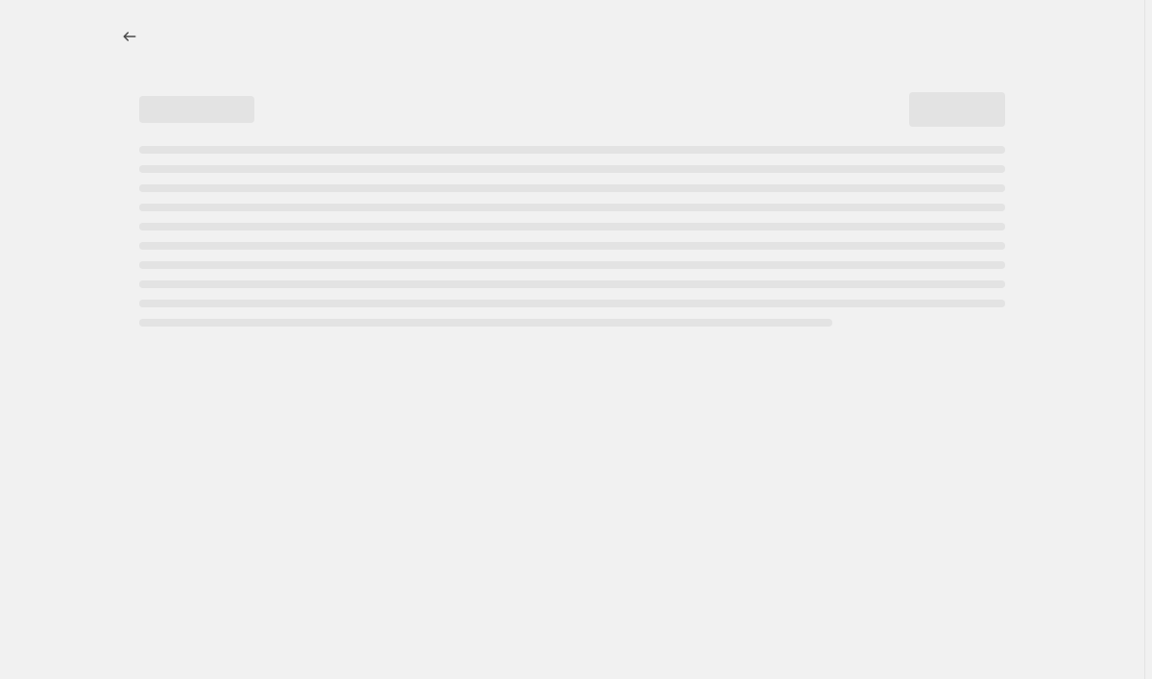
select select "percentage"
select select "no_change"
select select "tag"
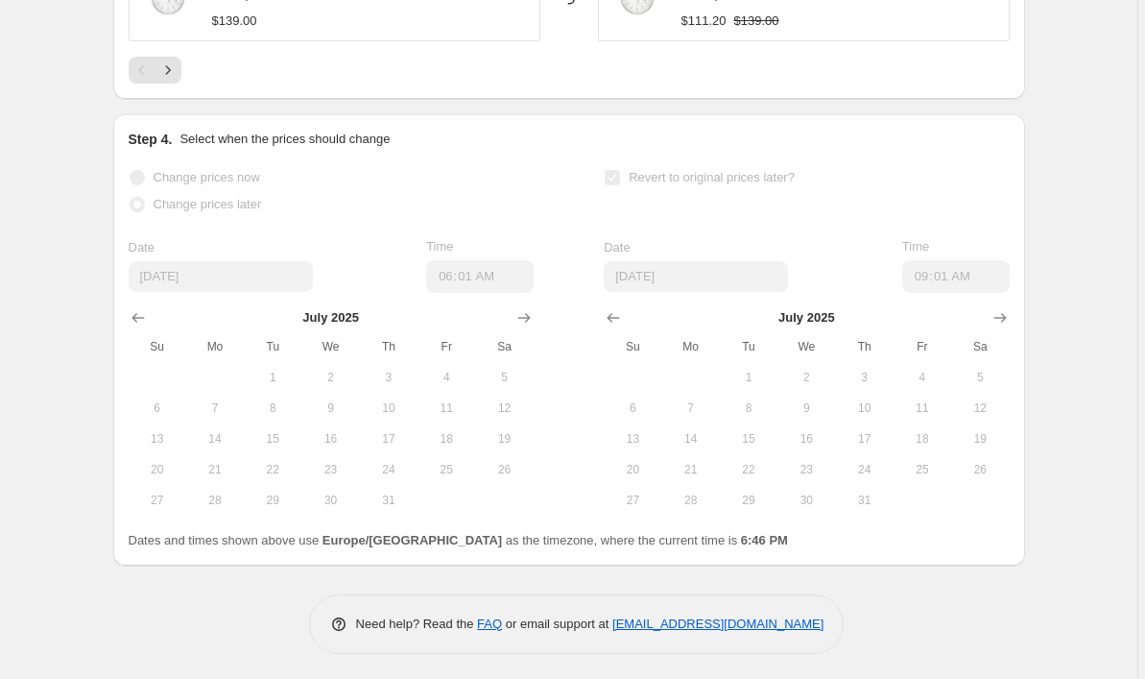
scroll to position [1996, 0]
